Goal: Information Seeking & Learning: Learn about a topic

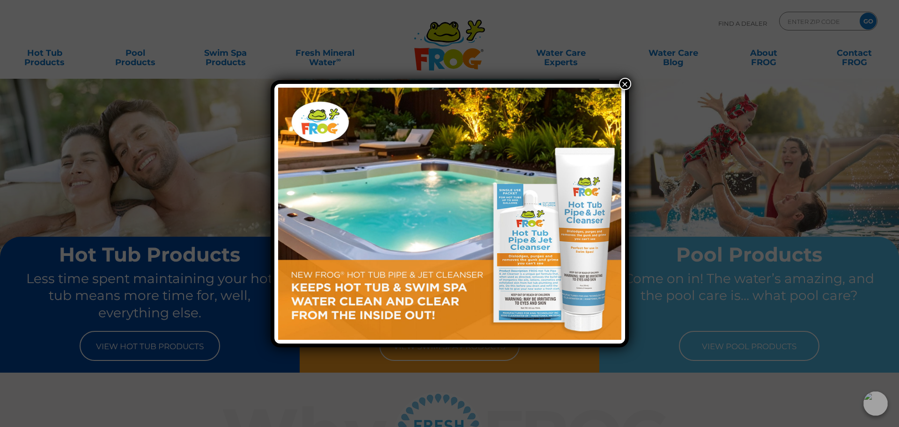
click at [630, 78] on div "×" at bounding box center [449, 213] width 899 height 427
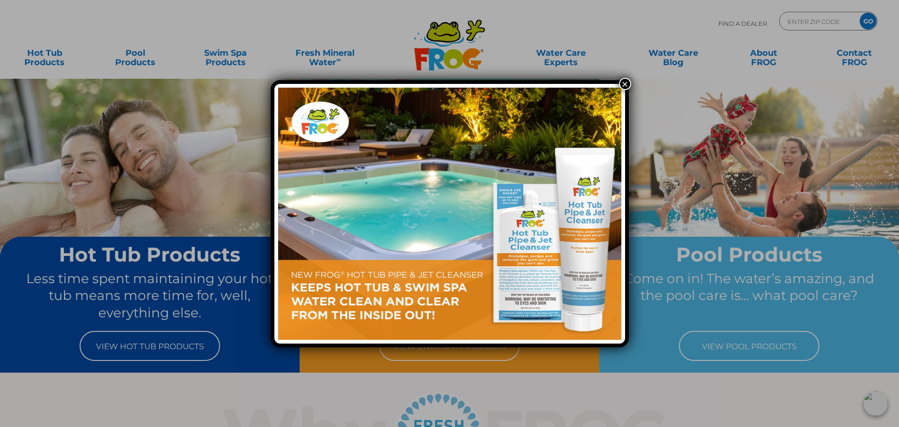
click at [625, 84] on button "×" at bounding box center [625, 84] width 12 height 12
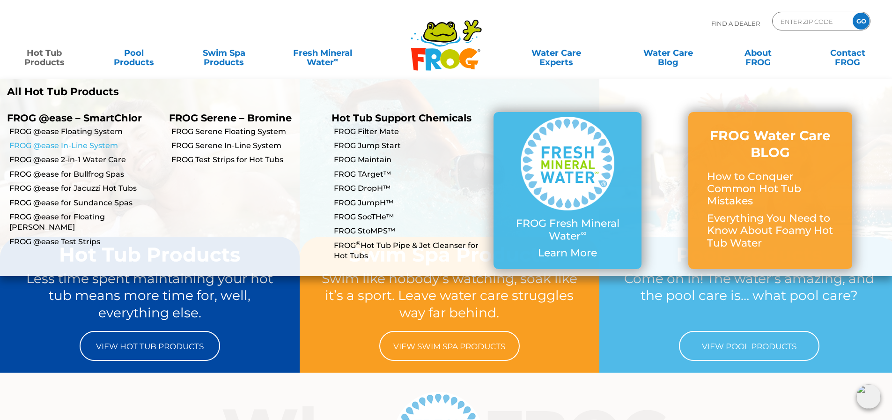
click at [103, 141] on link "FROG @ease In-Line System" at bounding box center [85, 145] width 153 height 10
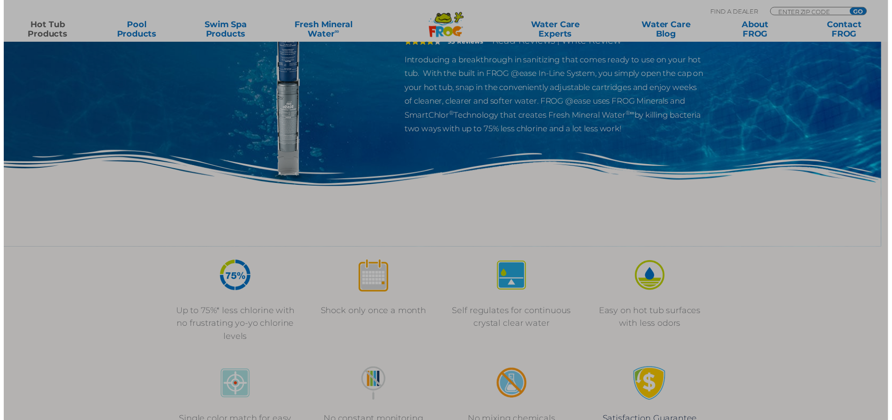
scroll to position [140, 0]
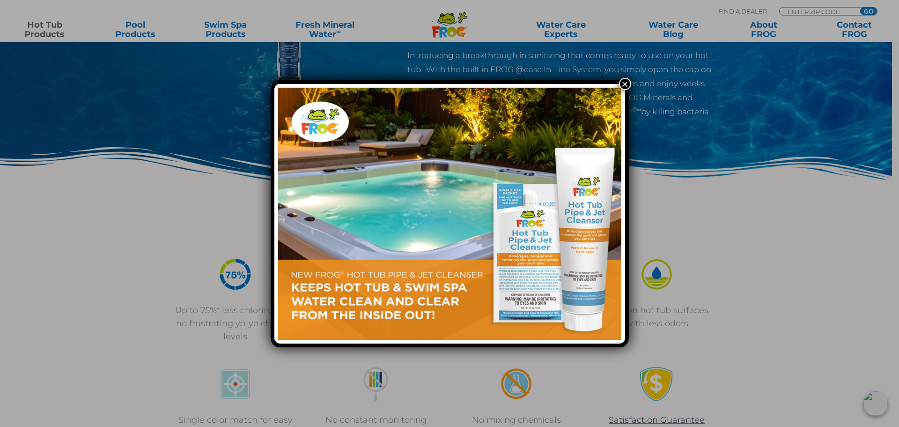
click at [624, 84] on button "×" at bounding box center [625, 84] width 12 height 12
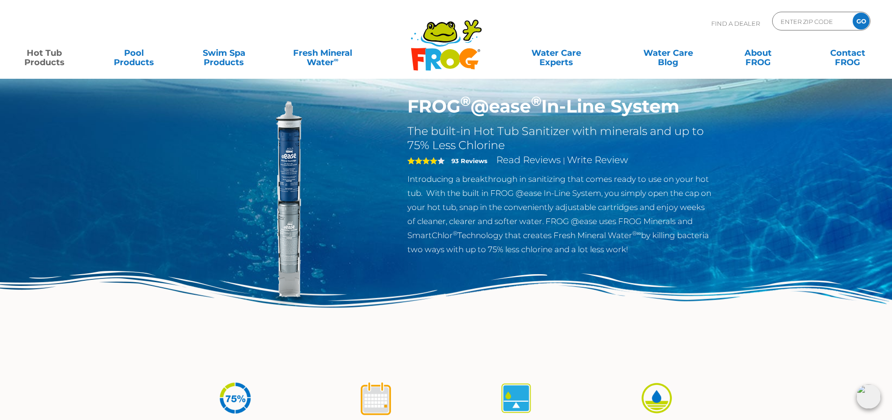
scroll to position [0, 0]
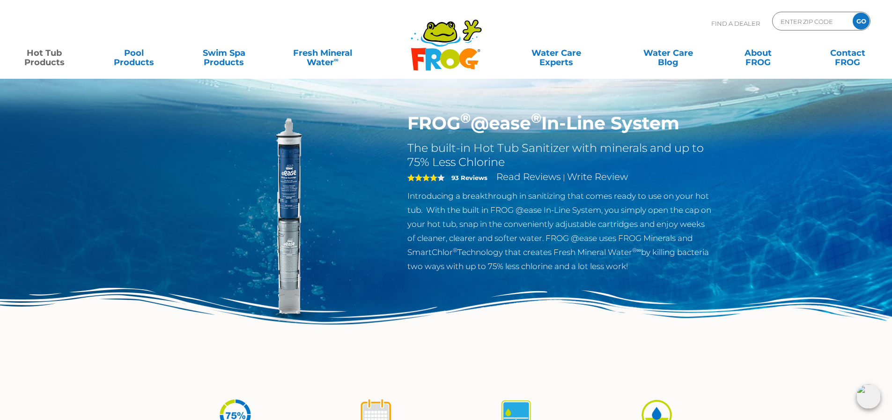
drag, startPoint x: 288, startPoint y: 246, endPoint x: 288, endPoint y: 241, distance: 5.7
click at [288, 245] on img at bounding box center [286, 219] width 214 height 214
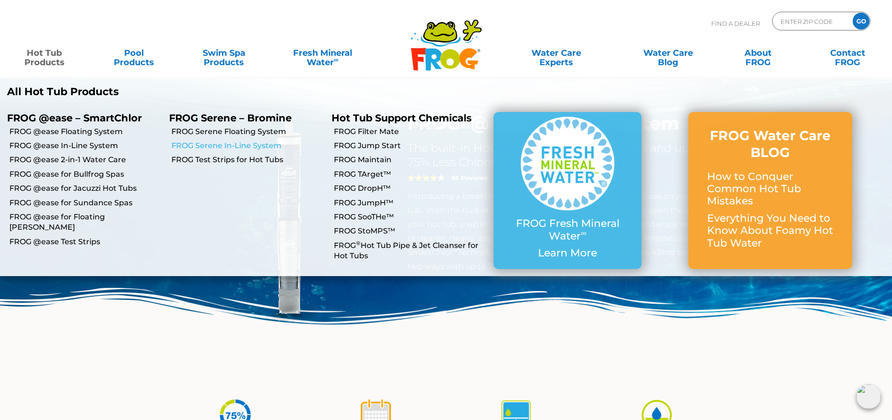
click at [221, 143] on link "FROG Serene In-Line System" at bounding box center [247, 145] width 153 height 10
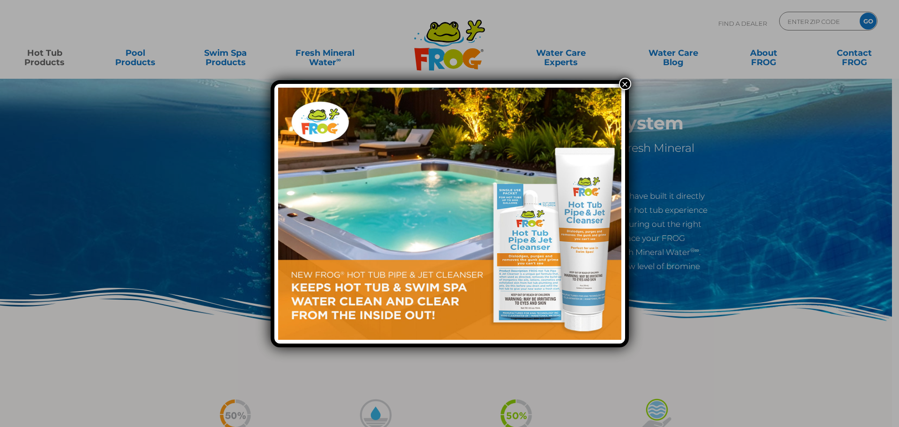
click at [628, 86] on button "×" at bounding box center [625, 84] width 12 height 12
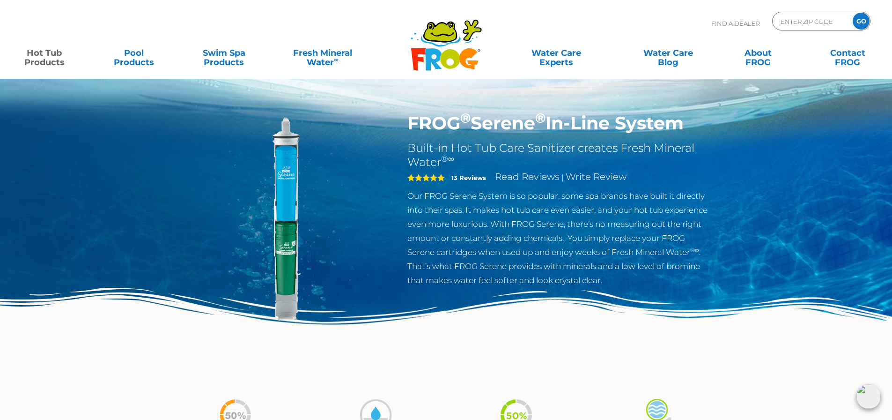
click at [319, 22] on div "Find A Dealer ENTER ZIP CODE GO" at bounding box center [445, 28] width 873 height 32
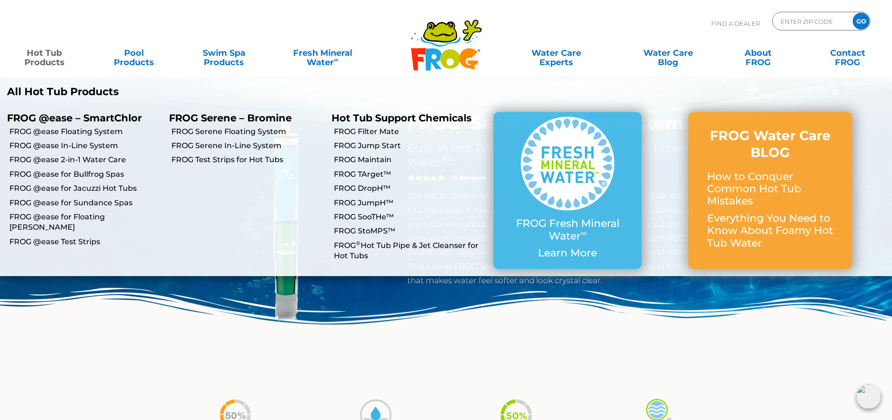
click at [45, 56] on link "Hot Tub Products" at bounding box center [44, 53] width 70 height 19
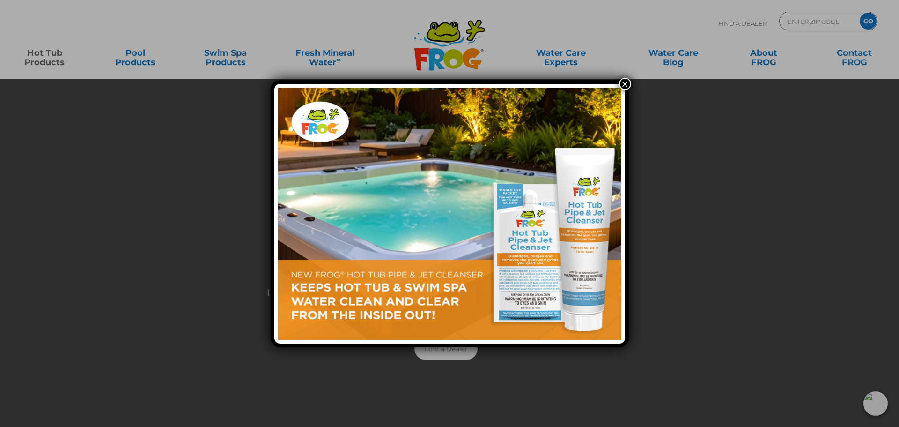
click at [314, 55] on div "×" at bounding box center [449, 213] width 899 height 427
click at [626, 82] on button "×" at bounding box center [625, 84] width 12 height 12
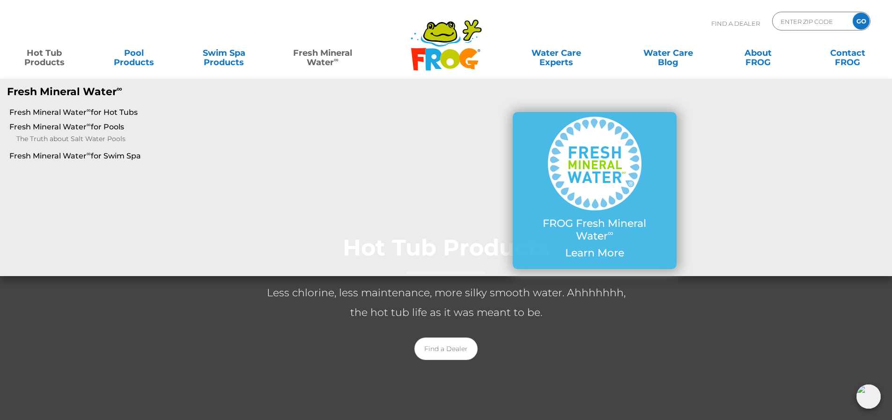
click at [323, 59] on link "Fresh Mineral Water ∞" at bounding box center [323, 53] width 88 height 19
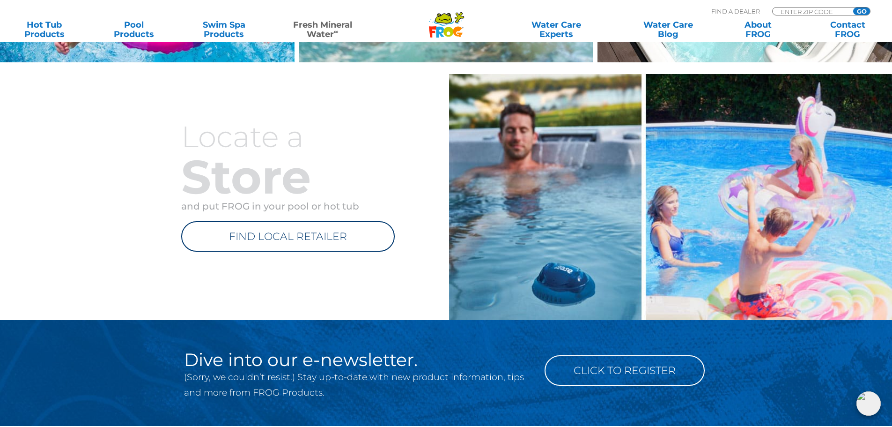
scroll to position [1064, 0]
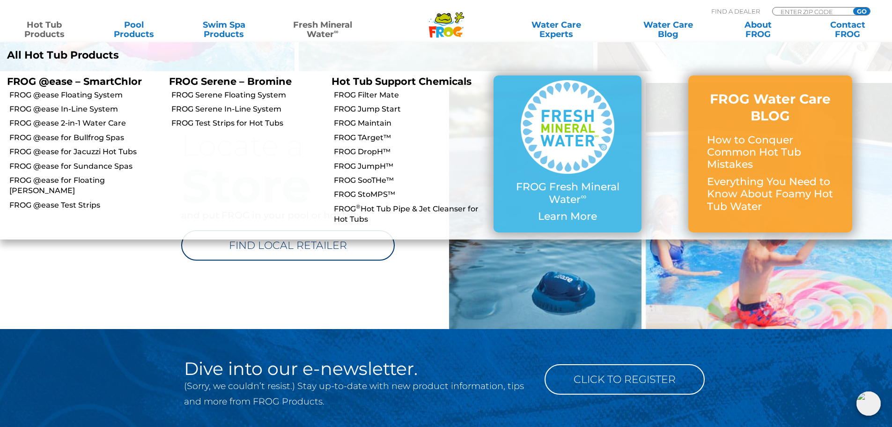
click at [29, 32] on link "Hot Tub Products" at bounding box center [44, 29] width 70 height 19
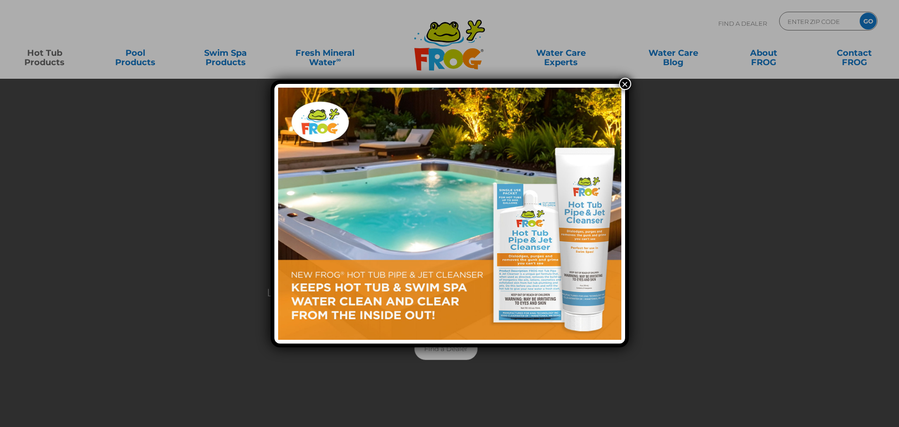
click at [52, 58] on div "×" at bounding box center [449, 213] width 899 height 427
click at [629, 84] on button "×" at bounding box center [625, 84] width 12 height 12
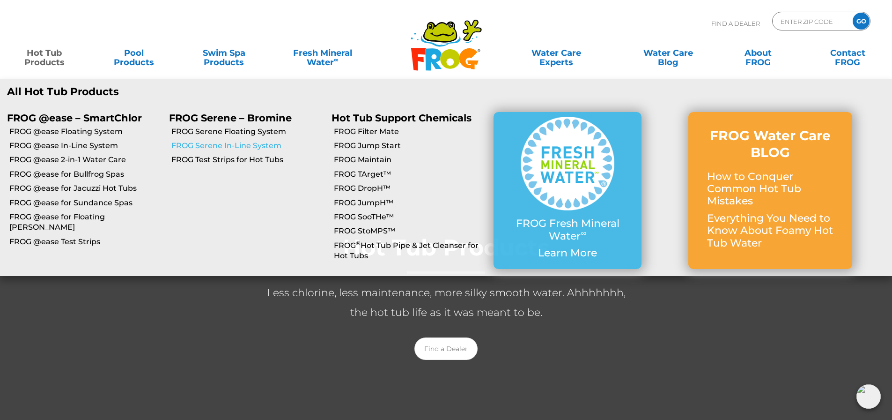
click at [253, 145] on link "FROG Serene In-Line System" at bounding box center [247, 145] width 153 height 10
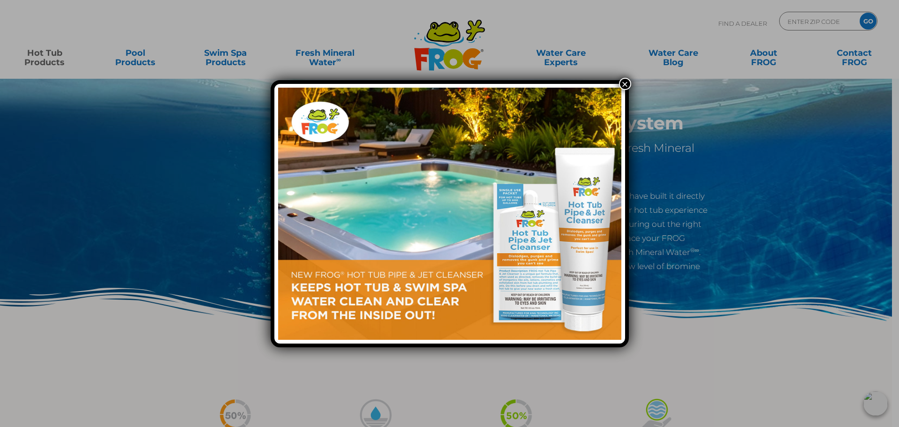
click at [625, 83] on button "×" at bounding box center [625, 84] width 12 height 12
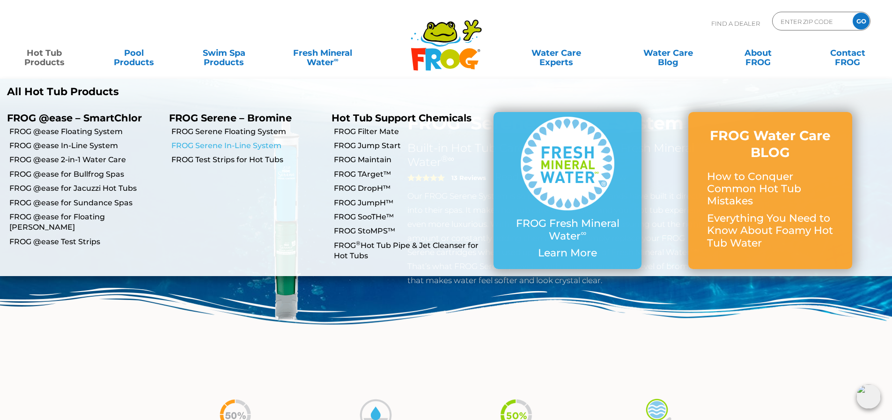
click at [249, 145] on link "FROG Serene In-Line System" at bounding box center [247, 145] width 153 height 10
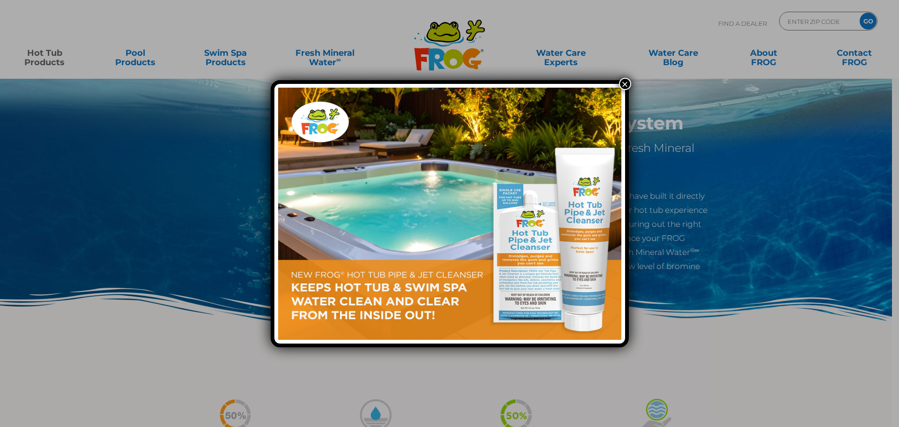
click at [625, 84] on button "×" at bounding box center [625, 84] width 12 height 12
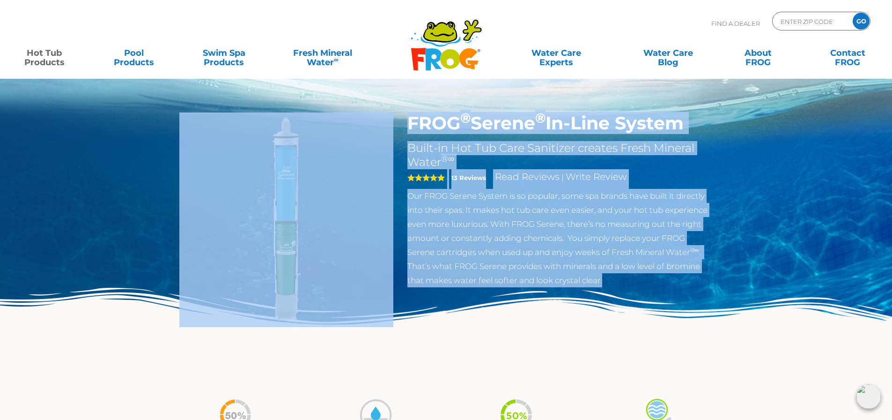
drag, startPoint x: 397, startPoint y: 147, endPoint x: 682, endPoint y: 279, distance: 314.1
click at [682, 279] on div "FROG ® Serene ® In-Line System Built-in Hot Tub Care Sanitizer creates Fresh Mi…" at bounding box center [446, 237] width 548 height 250
click at [682, 279] on p "Our FROG Serene System is so popular, some spa brands have built it directly in…" at bounding box center [560, 238] width 306 height 98
